Goal: Task Accomplishment & Management: Manage account settings

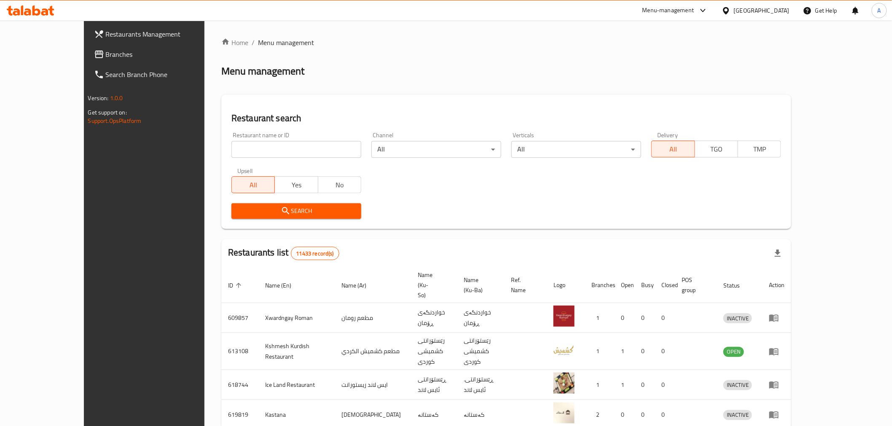
click at [231, 156] on input "search" at bounding box center [296, 149] width 130 height 17
type input "al dawoodi chicken"
click at [255, 209] on span "Search" at bounding box center [296, 211] width 116 height 11
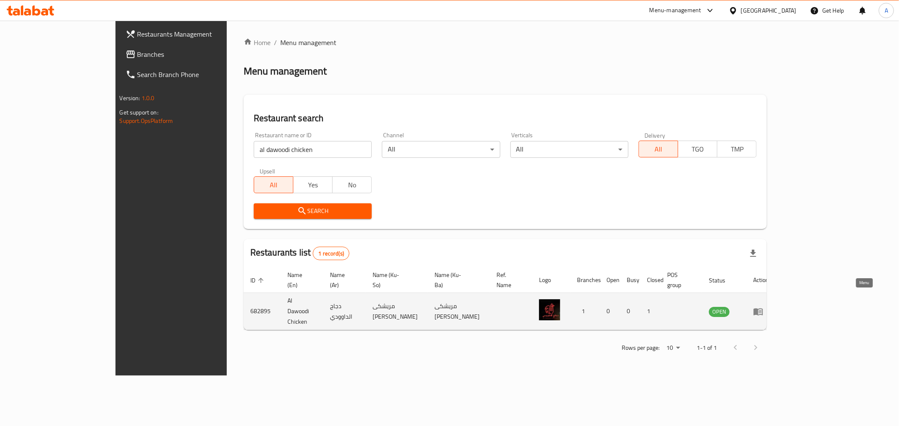
click at [763, 308] on icon "enhanced table" at bounding box center [757, 311] width 9 height 7
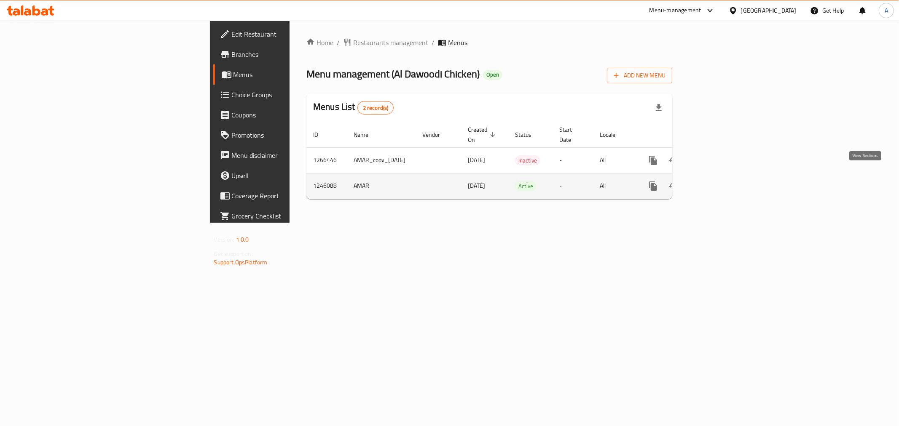
click at [724, 176] on link "enhanced table" at bounding box center [714, 186] width 20 height 20
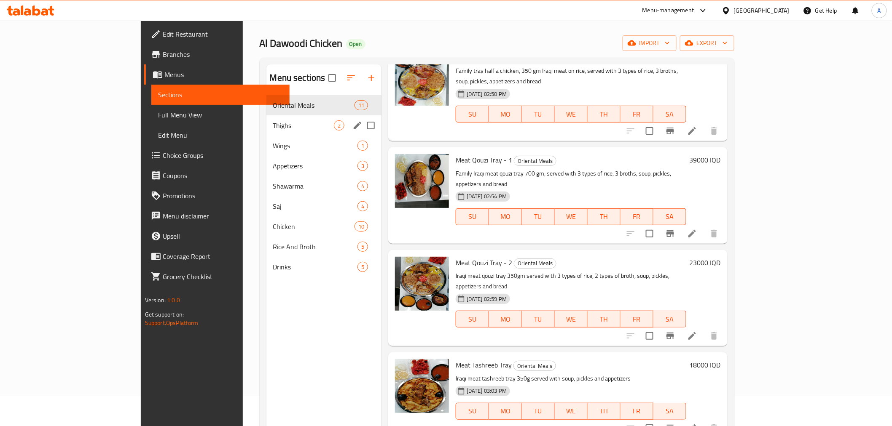
scroll to position [47, 0]
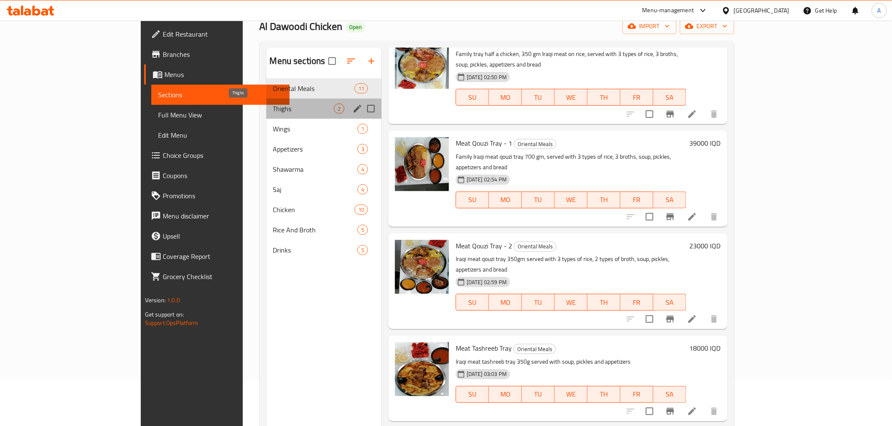
click at [273, 111] on span "Thighs" at bounding box center [303, 109] width 61 height 10
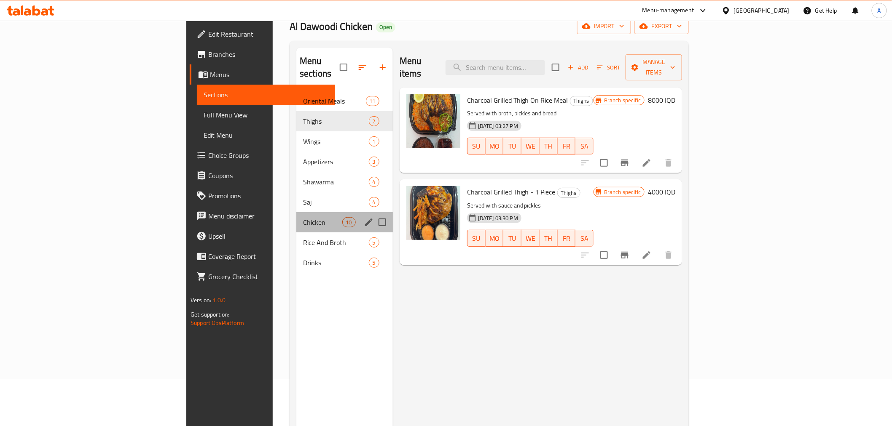
click at [296, 217] on div "Chicken 10" at bounding box center [344, 222] width 96 height 20
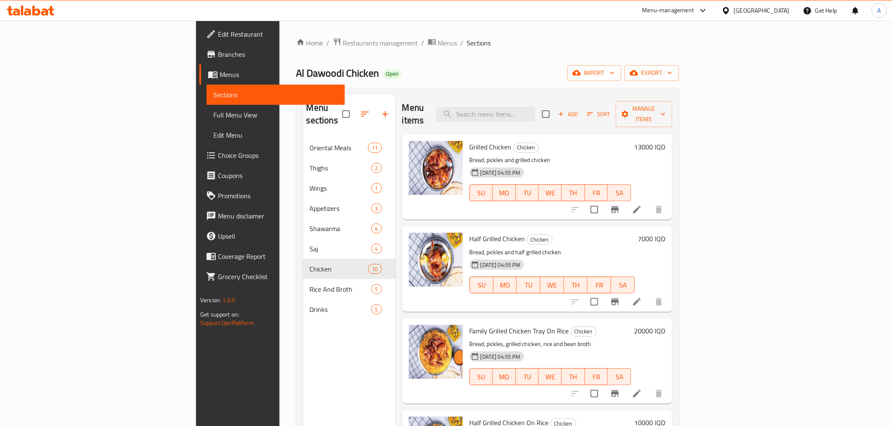
click at [279, 29] on div "Home / Restaurants management / Menus / Sections Al Dawoodi Chicken Open import…" at bounding box center [487, 283] width 416 height 524
click at [343, 47] on span "Restaurants management" at bounding box center [380, 43] width 75 height 10
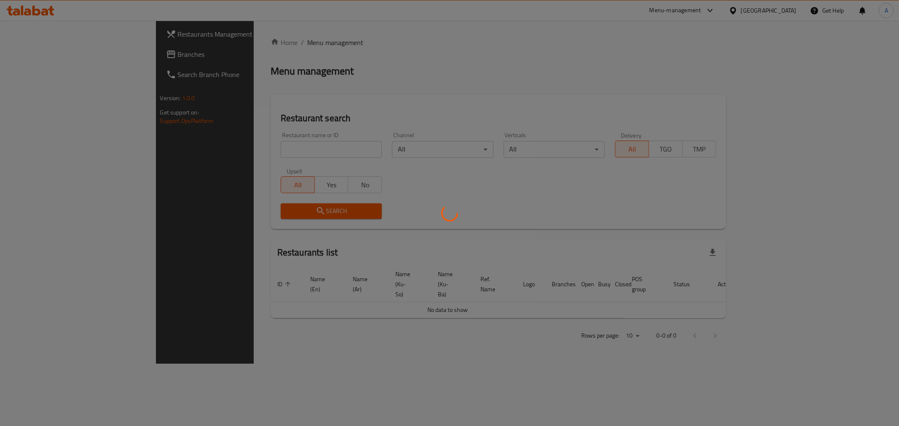
click at [222, 152] on div at bounding box center [449, 213] width 899 height 426
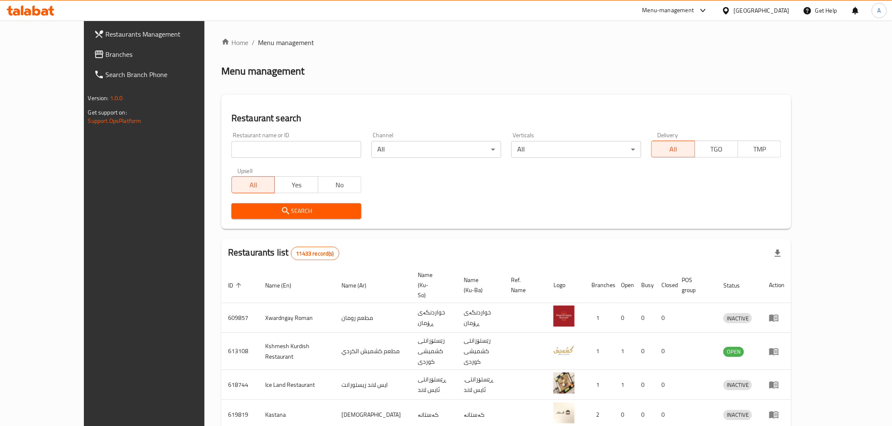
click at [231, 145] on input "search" at bounding box center [296, 149] width 130 height 17
type input "88 grill"
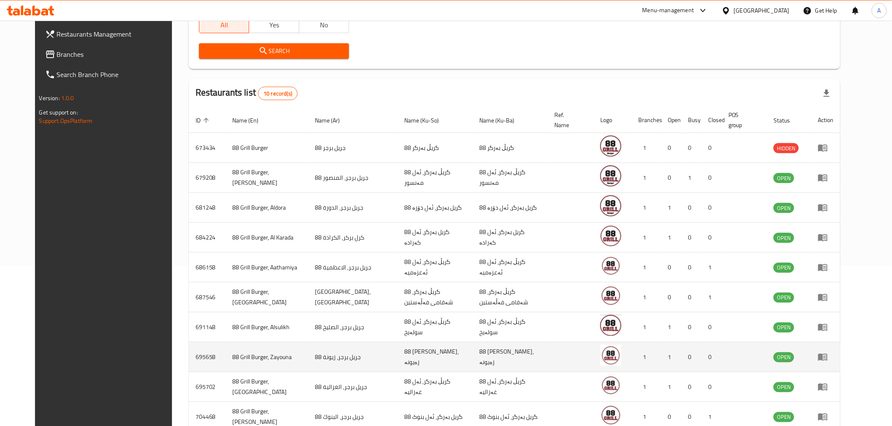
scroll to position [213, 0]
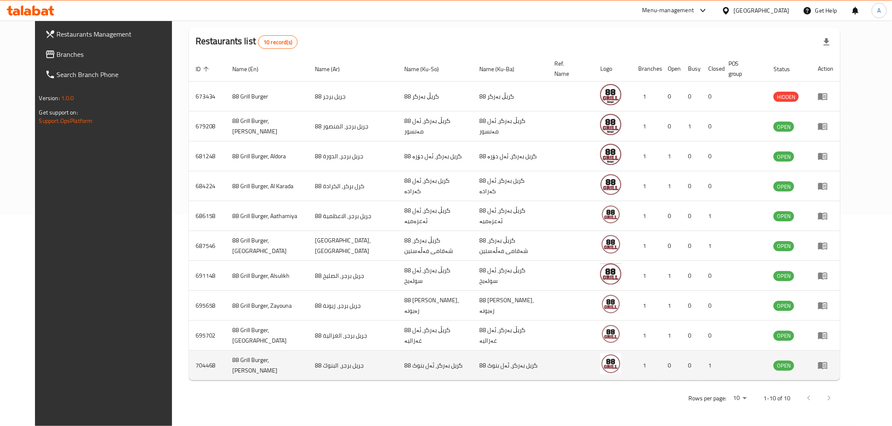
click at [827, 367] on icon "enhanced table" at bounding box center [822, 366] width 9 height 7
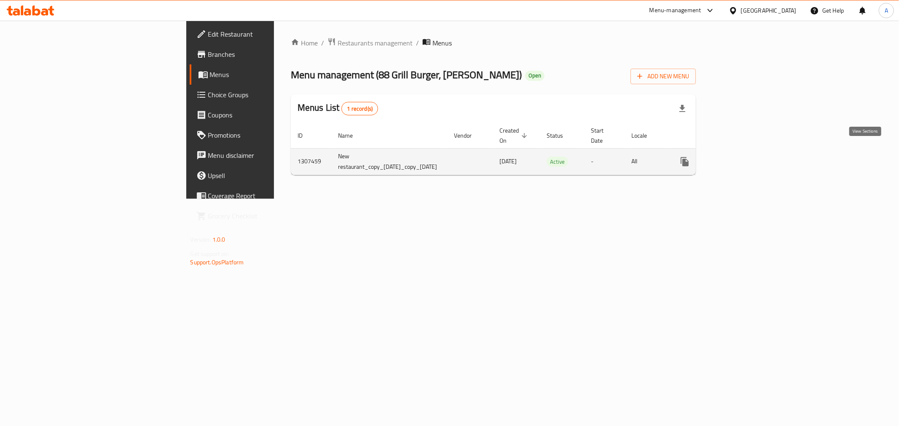
click at [750, 157] on icon "enhanced table" at bounding box center [745, 162] width 10 height 10
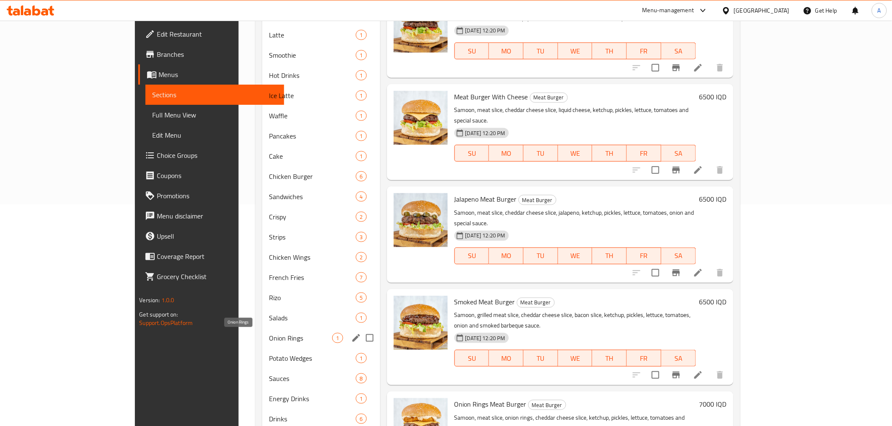
scroll to position [234, 0]
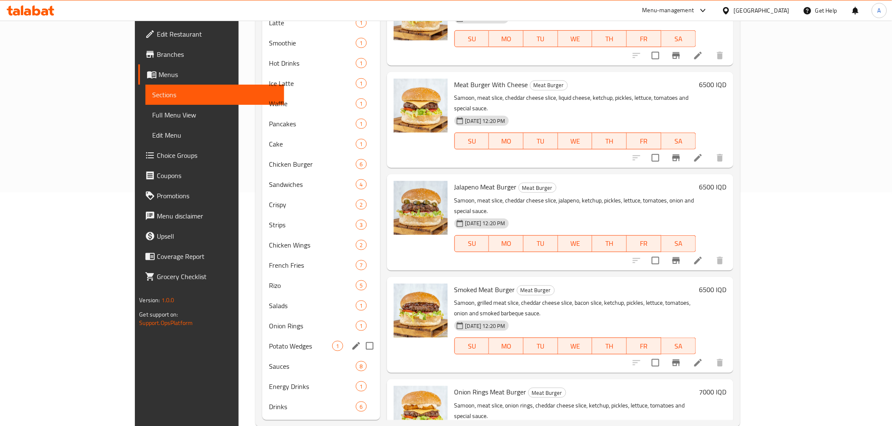
click at [262, 332] on div "Onion Rings 1" at bounding box center [321, 326] width 118 height 20
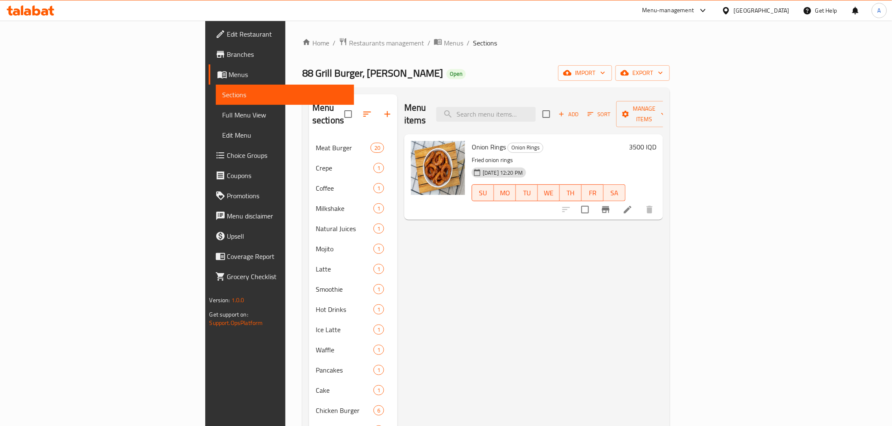
click at [656, 141] on h6 "3500 IQD" at bounding box center [642, 147] width 27 height 12
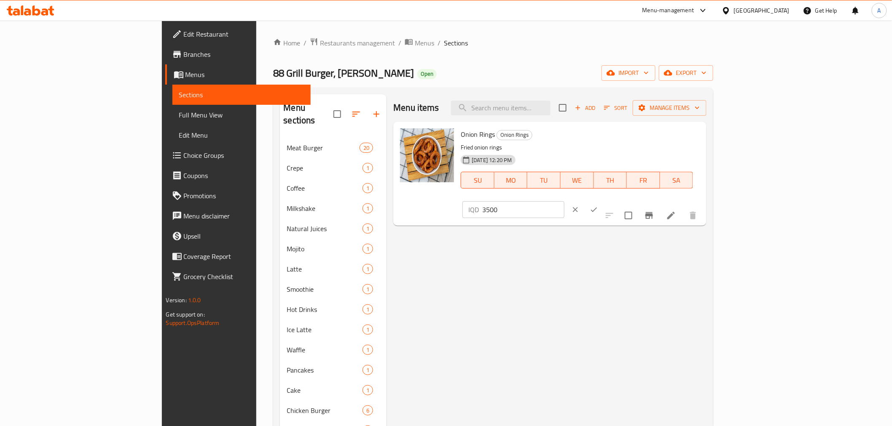
click at [564, 201] on input "3500" at bounding box center [523, 209] width 82 height 17
type input "4000"
click at [598, 206] on icon "ok" at bounding box center [593, 210] width 8 height 8
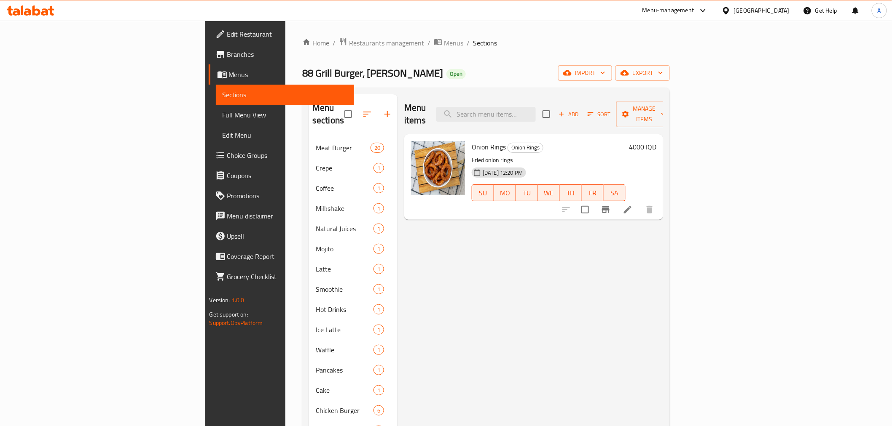
click at [694, 13] on div "Menu-management" at bounding box center [668, 10] width 52 height 10
click at [672, 52] on div "Agent Campaigns Center" at bounding box center [667, 56] width 64 height 9
